Goal: Task Accomplishment & Management: Manage account settings

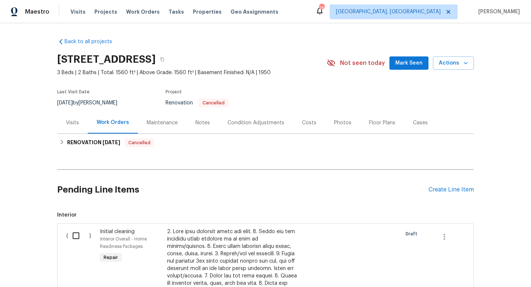
scroll to position [156, 0]
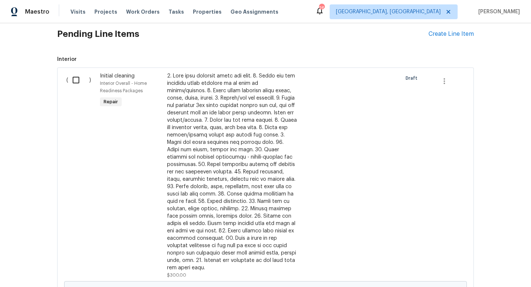
click at [77, 82] on input "checkbox" at bounding box center [78, 79] width 21 height 15
checkbox input "true"
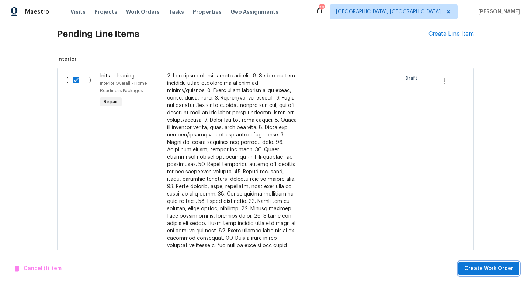
click at [492, 266] on span "Create Work Order" at bounding box center [489, 268] width 49 height 9
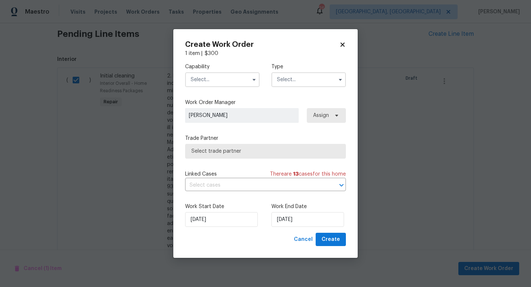
click at [222, 76] on input "text" at bounding box center [222, 79] width 75 height 15
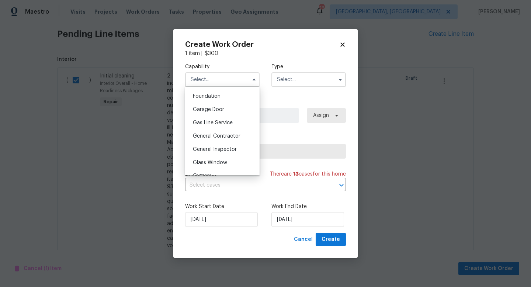
scroll to position [319, 0]
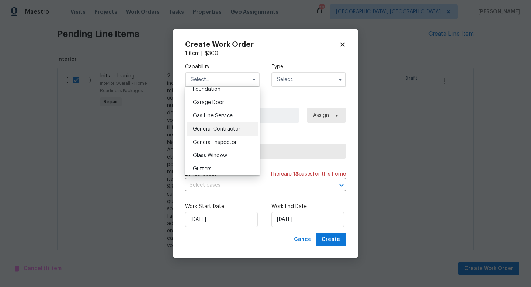
click at [214, 129] on span "General Contractor" at bounding box center [217, 129] width 48 height 5
type input "General Contractor"
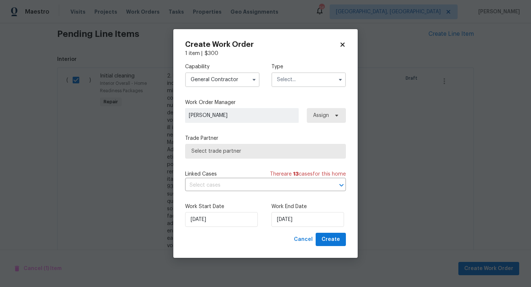
click at [292, 79] on input "text" at bounding box center [309, 79] width 75 height 15
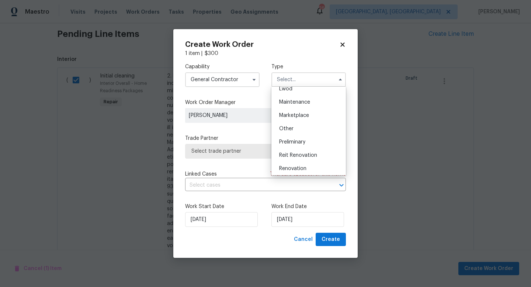
scroll to position [134, 0]
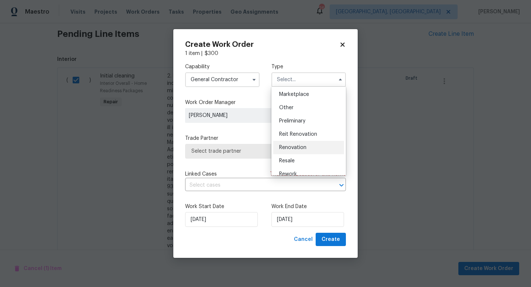
click at [292, 151] on div "Renovation" at bounding box center [308, 147] width 71 height 13
type input "Renovation"
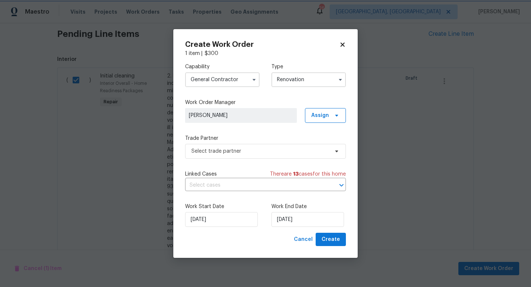
scroll to position [0, 0]
click at [244, 152] on span "Select trade partner" at bounding box center [260, 151] width 138 height 7
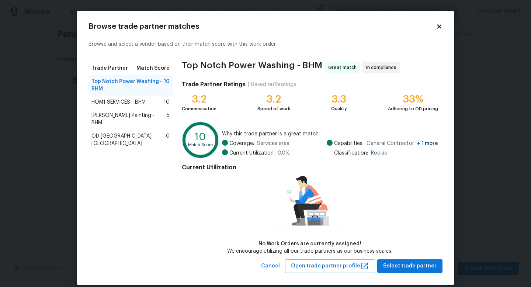
click at [111, 116] on span "[PERSON_NAME] Painting - BHM" at bounding box center [129, 119] width 75 height 15
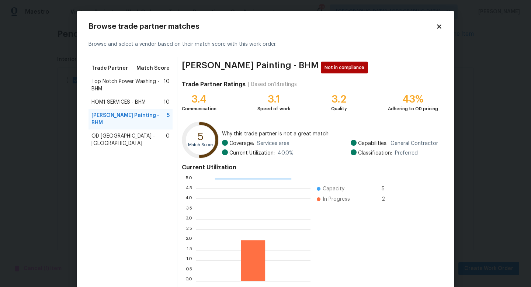
scroll to position [38, 0]
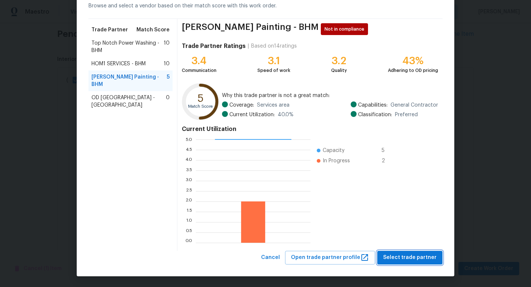
click at [399, 259] on span "Select trade partner" at bounding box center [410, 257] width 54 height 9
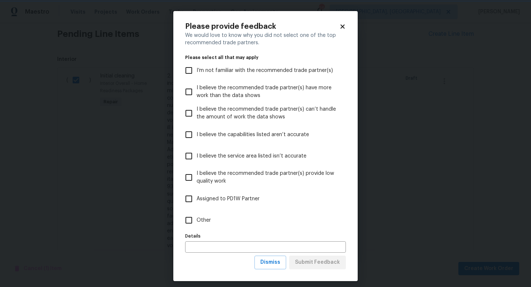
scroll to position [0, 0]
click at [195, 218] on input "Other" at bounding box center [188, 220] width 15 height 15
checkbox input "true"
click at [204, 250] on input "text" at bounding box center [265, 246] width 161 height 11
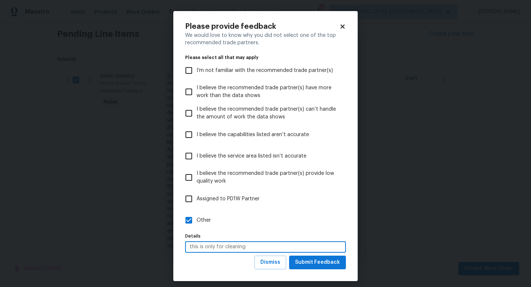
type input "this is only for cleaning"
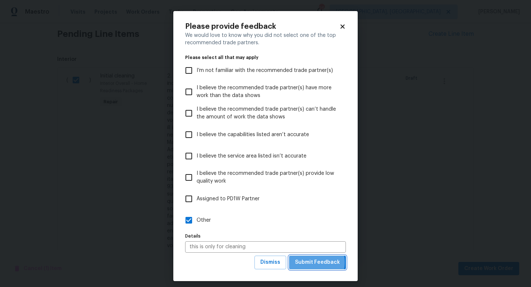
click at [313, 262] on span "Submit Feedback" at bounding box center [317, 262] width 45 height 9
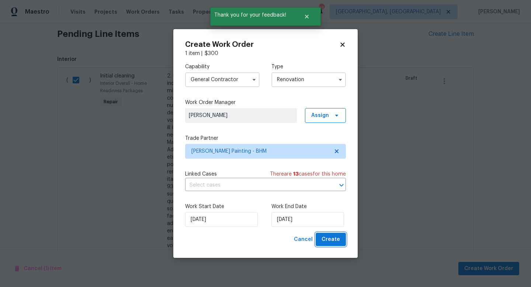
click at [327, 238] on span "Create" at bounding box center [331, 239] width 18 height 9
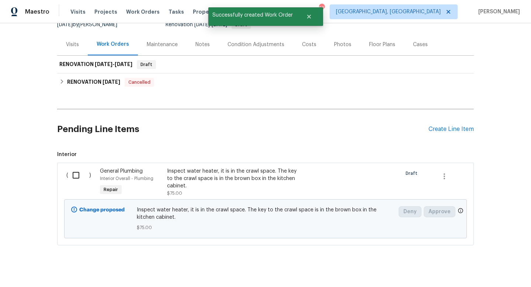
scroll to position [87, 0]
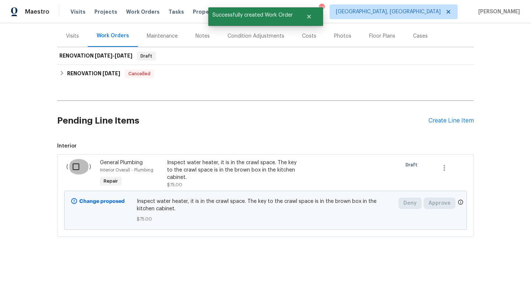
click at [74, 168] on input "checkbox" at bounding box center [78, 166] width 21 height 15
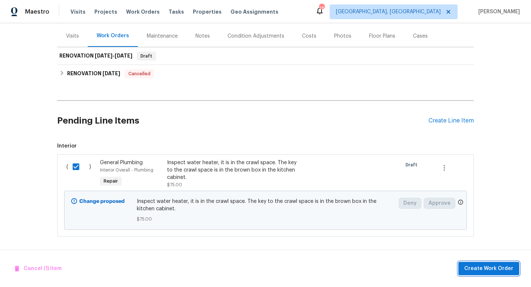
click at [486, 270] on span "Create Work Order" at bounding box center [489, 268] width 49 height 9
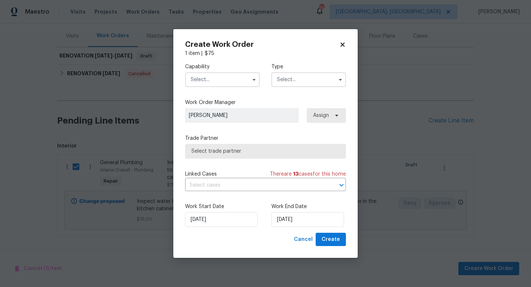
click at [340, 40] on div "Create Work Order 1 item | $ 75 Capability Type Work Order Manager [PERSON_NAME…" at bounding box center [265, 143] width 184 height 229
click at [342, 44] on icon at bounding box center [343, 44] width 4 height 4
checkbox input "false"
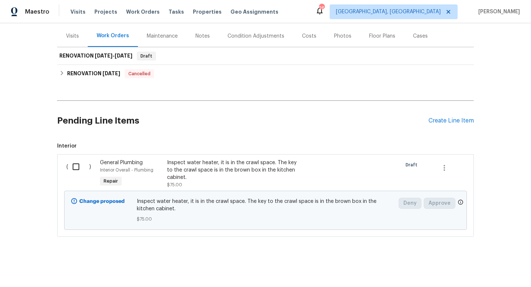
click at [191, 169] on div "Inspect water heater, it is in the crawl space. The key to the crawl space is i…" at bounding box center [232, 170] width 130 height 22
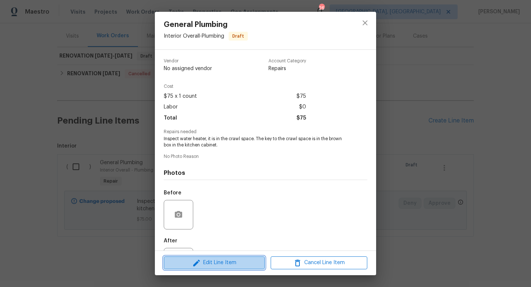
click at [203, 259] on span "Edit Line Item" at bounding box center [214, 262] width 97 height 9
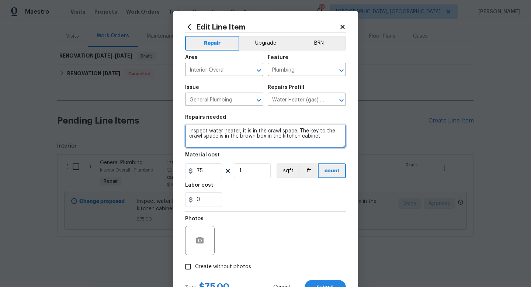
click at [297, 131] on textarea "Inspect water heater, it is in the crawl space. The key to the crawl space is i…" at bounding box center [265, 136] width 161 height 24
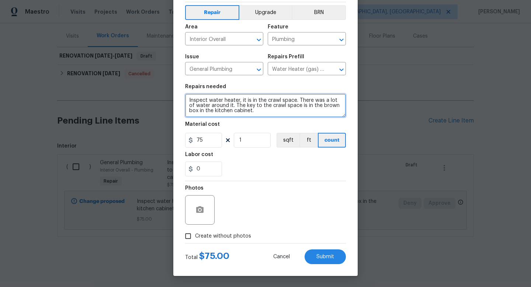
scroll to position [31, 0]
type textarea "Inspect water heater, it is in the crawl space. There was a lot of water around…"
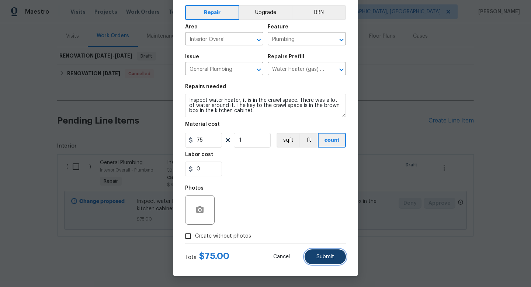
click at [320, 258] on span "Submit" at bounding box center [326, 257] width 18 height 6
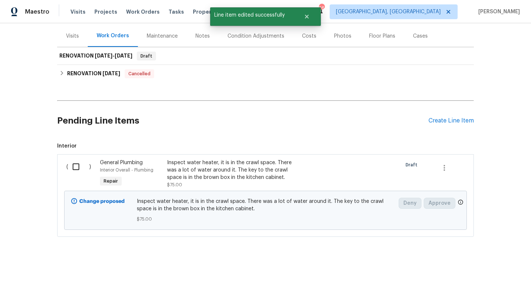
scroll to position [0, 0]
click at [74, 169] on input "checkbox" at bounding box center [78, 166] width 21 height 15
checkbox input "true"
click at [476, 268] on span "Create Work Order" at bounding box center [489, 268] width 49 height 9
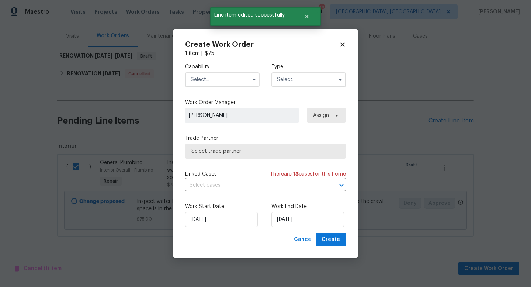
click at [235, 80] on input "text" at bounding box center [222, 79] width 75 height 15
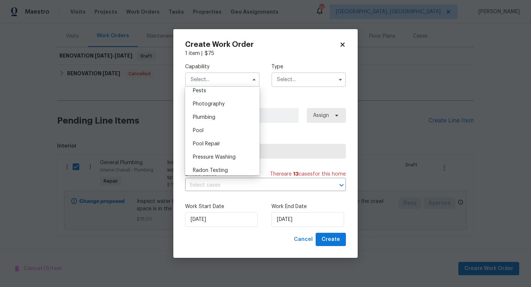
scroll to position [646, 0]
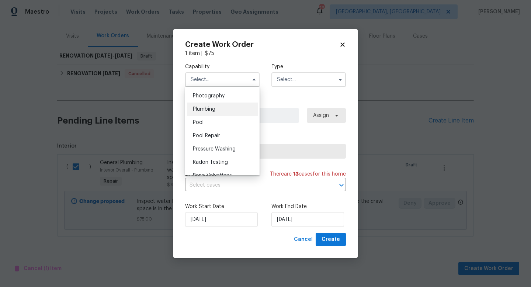
click at [200, 107] on span "Plumbing" at bounding box center [204, 109] width 23 height 5
type input "Plumbing"
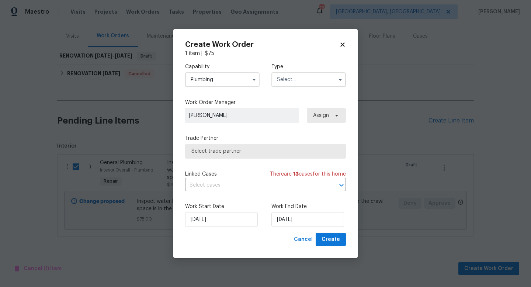
click at [289, 79] on input "text" at bounding box center [309, 79] width 75 height 15
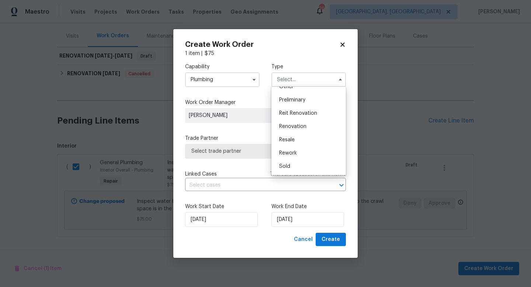
scroll to position [156, 0]
click at [294, 124] on span "Renovation" at bounding box center [292, 125] width 27 height 5
type input "Renovation"
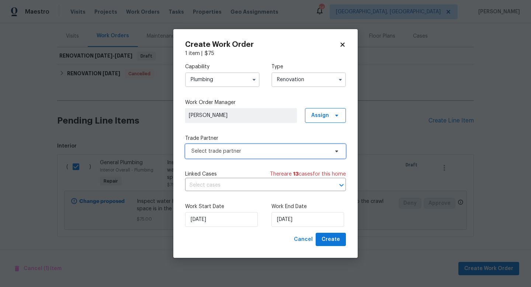
click at [251, 149] on span "Select trade partner" at bounding box center [260, 151] width 138 height 7
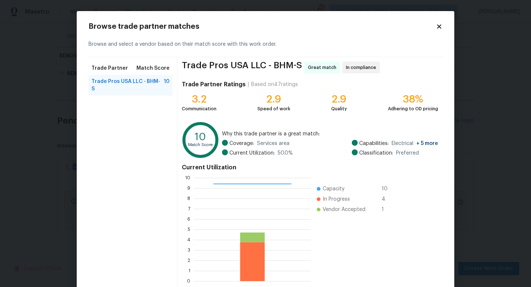
scroll to position [38, 0]
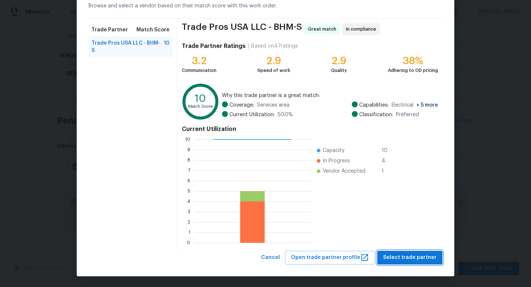
click at [393, 261] on span "Select trade partner" at bounding box center [410, 257] width 54 height 9
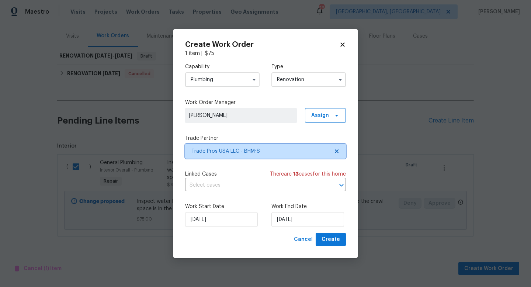
scroll to position [0, 0]
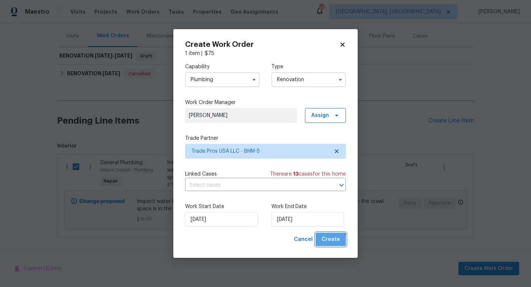
click at [325, 244] on span "Create" at bounding box center [331, 239] width 18 height 9
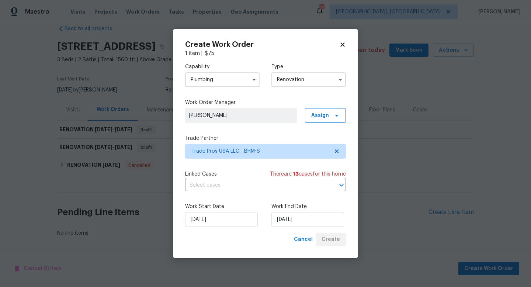
scroll to position [13, 0]
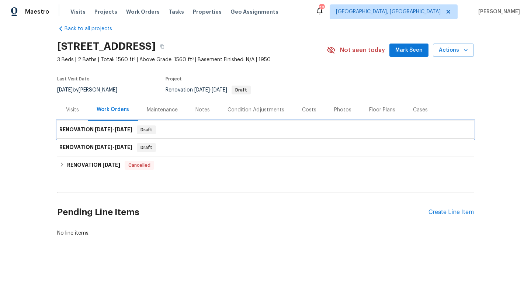
click at [97, 131] on span "[DATE]" at bounding box center [104, 129] width 18 height 5
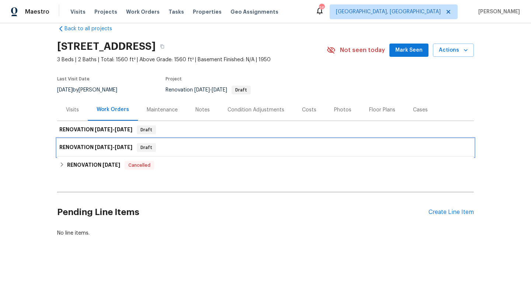
click at [108, 146] on span "[DATE]" at bounding box center [104, 147] width 18 height 5
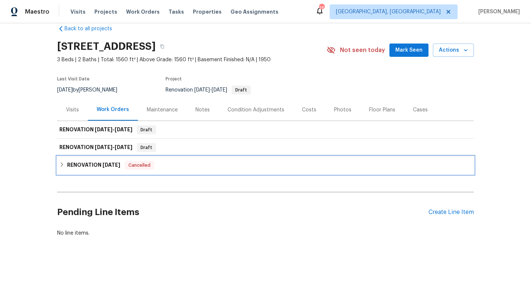
click at [87, 166] on h6 "RENOVATION [DATE]" at bounding box center [93, 165] width 53 height 9
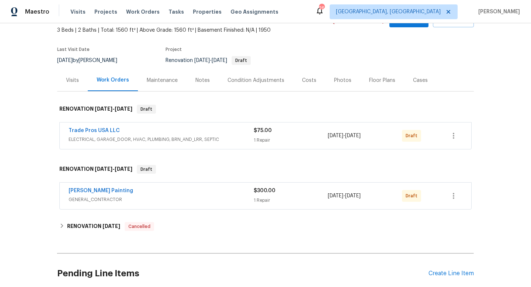
scroll to position [43, 0]
click at [454, 134] on icon "button" at bounding box center [453, 135] width 9 height 9
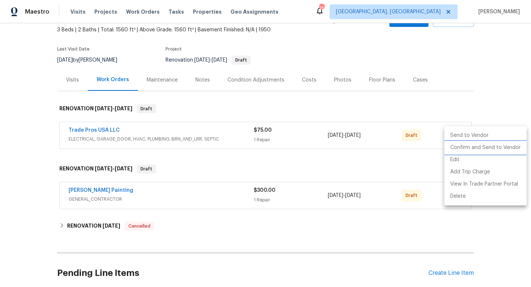
click at [455, 150] on li "Confirm and Send to Vendor" at bounding box center [486, 148] width 82 height 12
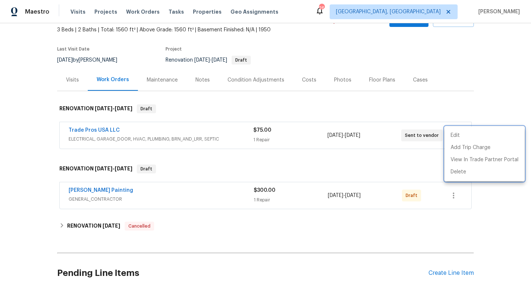
click at [441, 232] on div at bounding box center [265, 143] width 531 height 287
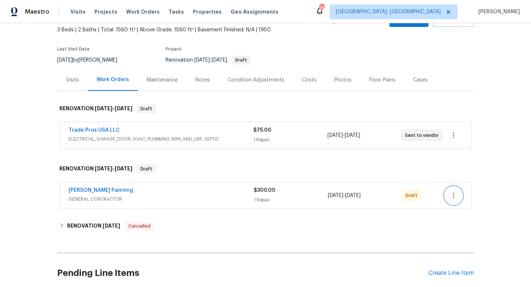
click at [456, 199] on icon "button" at bounding box center [453, 195] width 9 height 9
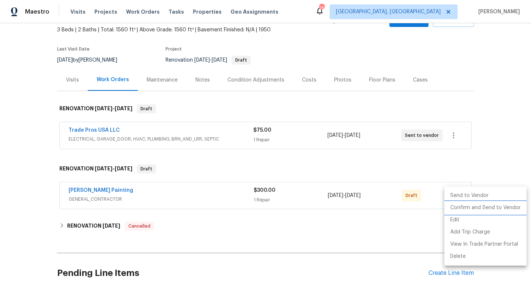
click at [456, 211] on li "Confirm and Send to Vendor" at bounding box center [486, 208] width 82 height 12
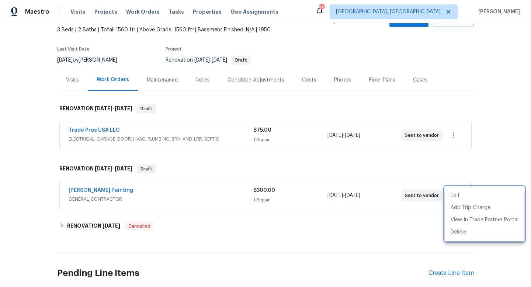
click at [368, 244] on div at bounding box center [265, 143] width 531 height 287
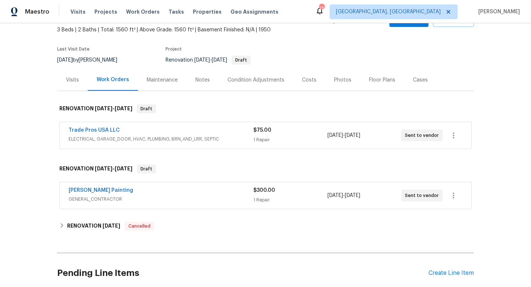
click at [341, 77] on div "Photos" at bounding box center [342, 79] width 17 height 7
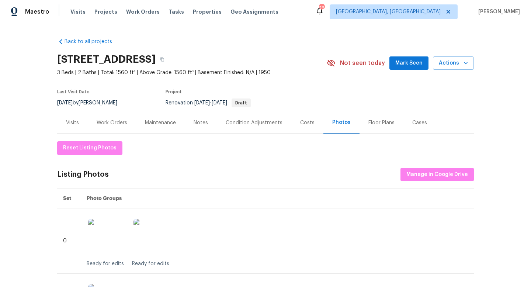
click at [113, 120] on div "Work Orders" at bounding box center [112, 122] width 31 height 7
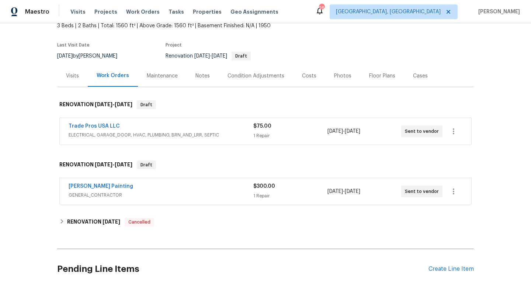
scroll to position [42, 0]
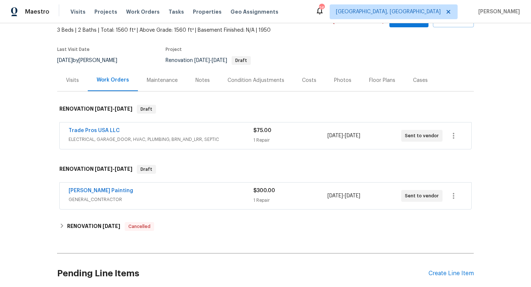
click at [334, 80] on div "Photos" at bounding box center [342, 80] width 17 height 7
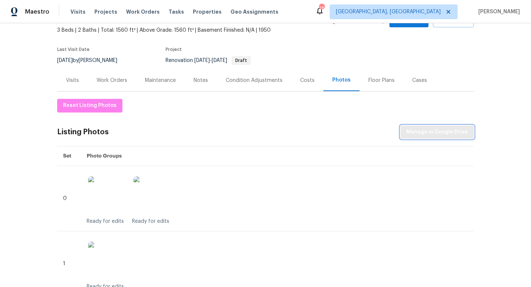
click at [418, 131] on span "Manage in Google Drive" at bounding box center [438, 132] width 62 height 9
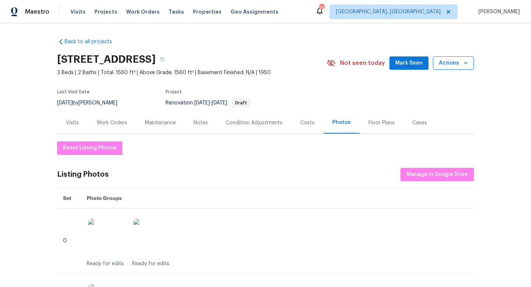
click at [452, 62] on span "Actions" at bounding box center [453, 63] width 29 height 9
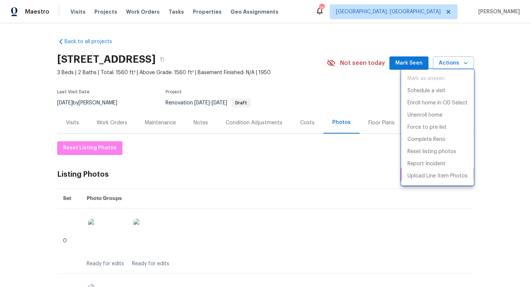
click at [506, 155] on div at bounding box center [265, 143] width 531 height 287
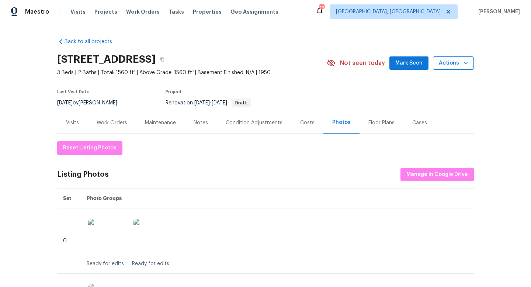
click at [450, 59] on span "Actions" at bounding box center [453, 63] width 29 height 9
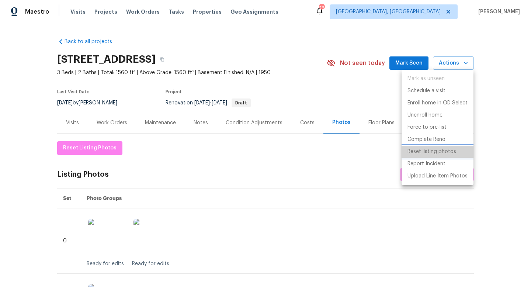
click at [436, 149] on p "Reset listing photos" at bounding box center [432, 152] width 49 height 8
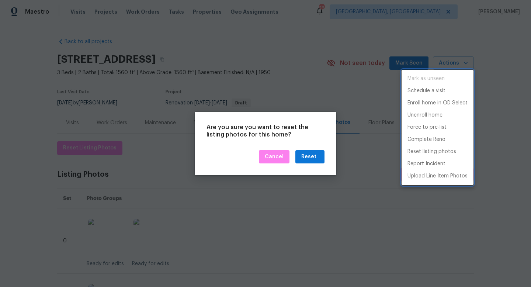
click at [304, 158] on div at bounding box center [265, 143] width 531 height 287
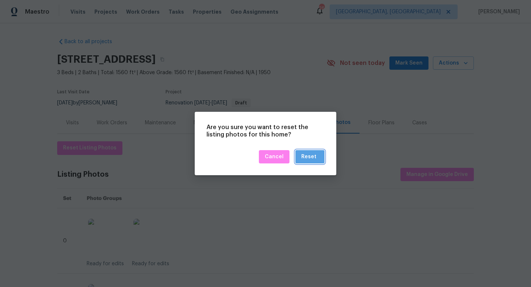
click at [313, 159] on div "Reset" at bounding box center [308, 156] width 15 height 9
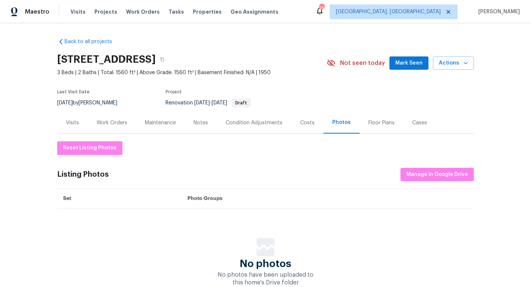
click at [112, 121] on div "Work Orders" at bounding box center [112, 122] width 31 height 7
